Goal: Information Seeking & Learning: Understand process/instructions

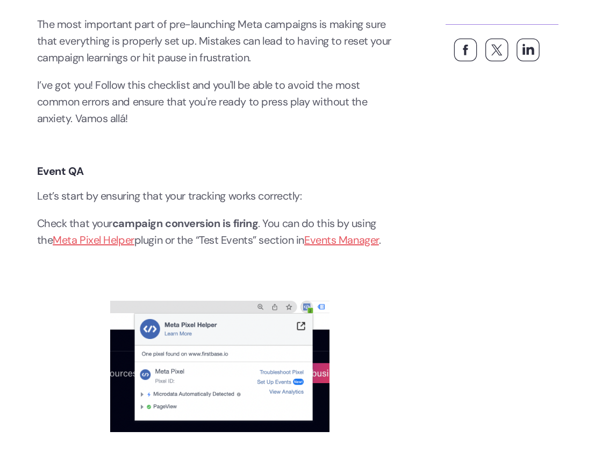
scroll to position [541, 0]
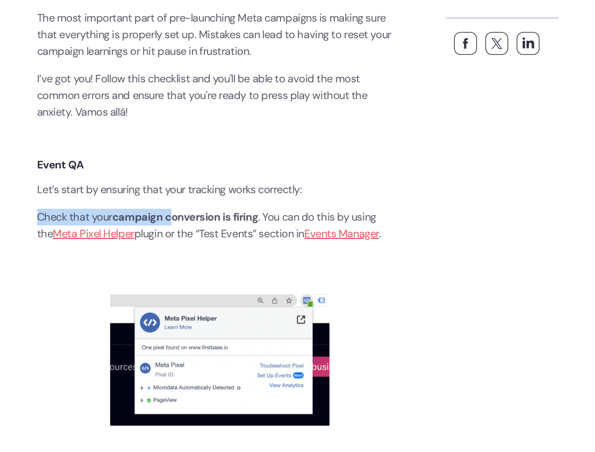
drag, startPoint x: 80, startPoint y: 217, endPoint x: 172, endPoint y: 217, distance: 92.5
click at [172, 217] on p "Check that your campaign conversion is firing . You can do this by using the Me…" at bounding box center [220, 225] width 366 height 33
click at [172, 217] on strong "conversion is firing" at bounding box center [211, 217] width 93 height 14
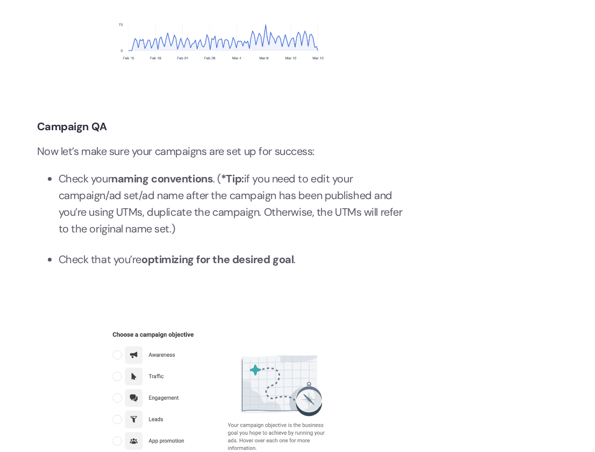
scroll to position [1115, 0]
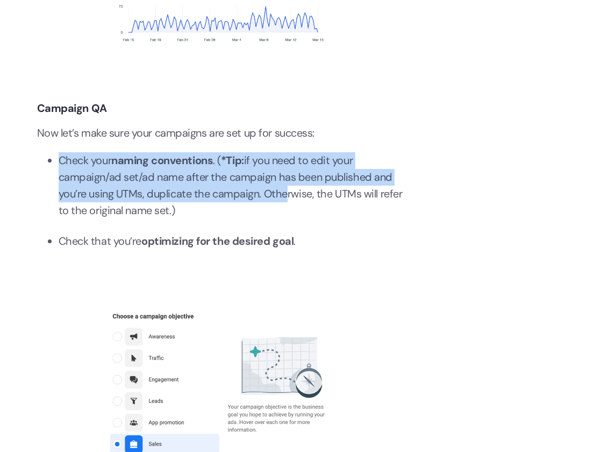
drag, startPoint x: 61, startPoint y: 157, endPoint x: 283, endPoint y: 194, distance: 225.1
click at [283, 194] on li "Check your naming conventions . ( *Tip: if you need to edit your campaign/ad se…" at bounding box center [231, 185] width 344 height 67
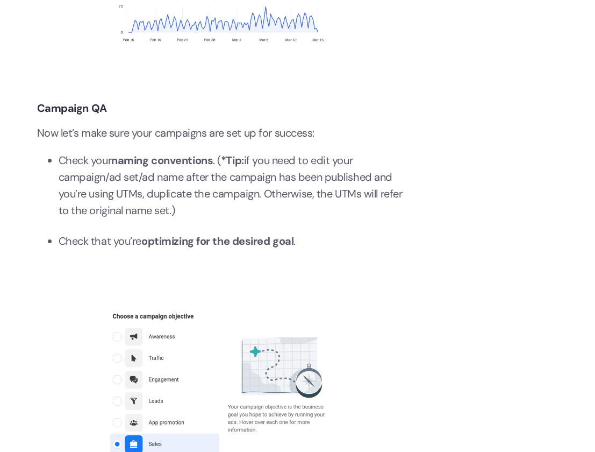
click at [261, 202] on li "Check your naming conventions . ( *Tip: if you need to edit your campaign/ad se…" at bounding box center [231, 185] width 344 height 67
drag, startPoint x: 188, startPoint y: 211, endPoint x: 58, endPoint y: 157, distance: 140.8
click at [59, 157] on li "Check your naming conventions . ( *Tip: if you need to edit your campaign/ad se…" at bounding box center [231, 185] width 344 height 67
click at [246, 215] on li "Check your naming conventions . ( *Tip: if you need to edit your campaign/ad se…" at bounding box center [231, 185] width 344 height 67
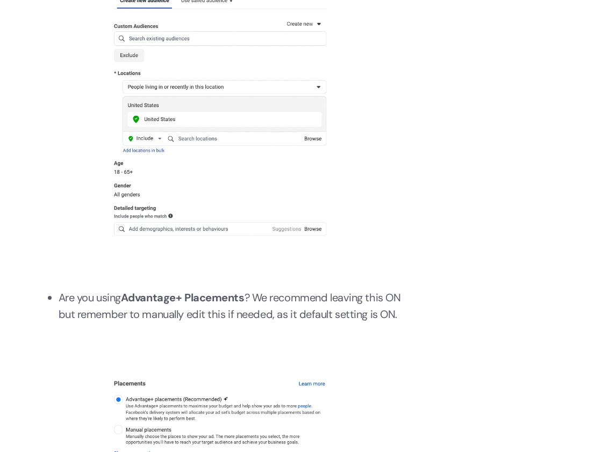
scroll to position [4377, 0]
